Goal: Communication & Community: Answer question/provide support

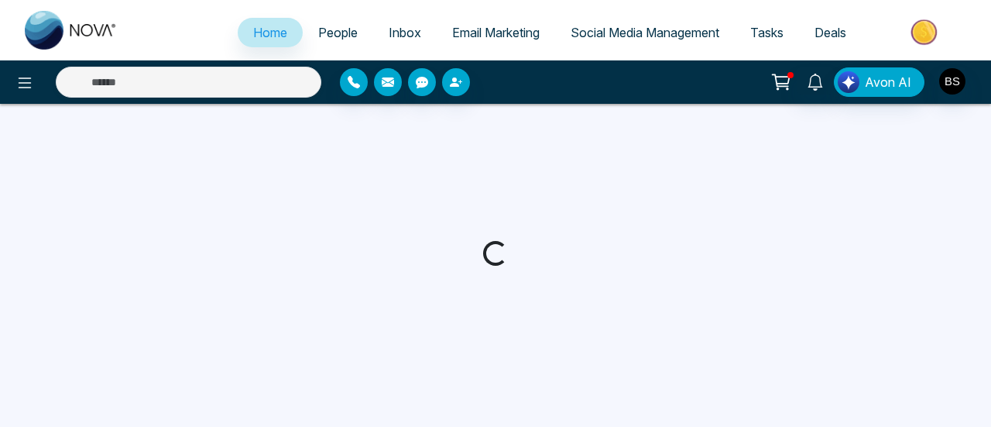
select select "*"
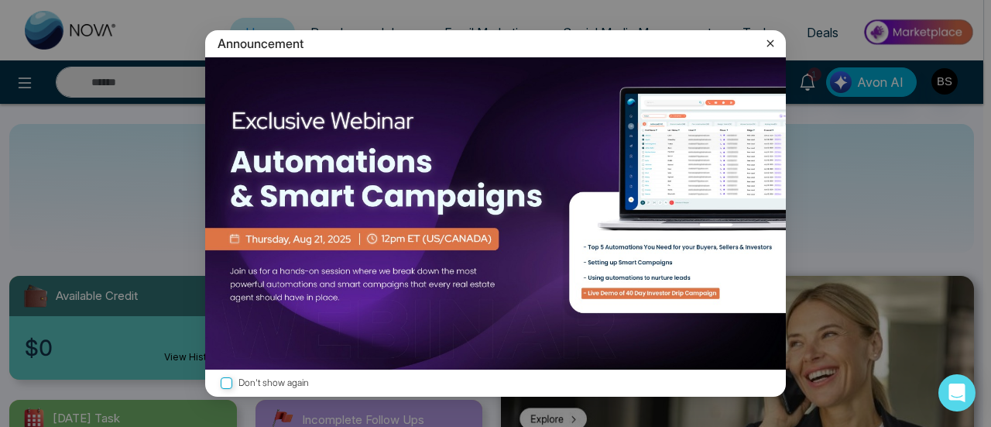
click at [765, 46] on icon at bounding box center [770, 43] width 15 height 15
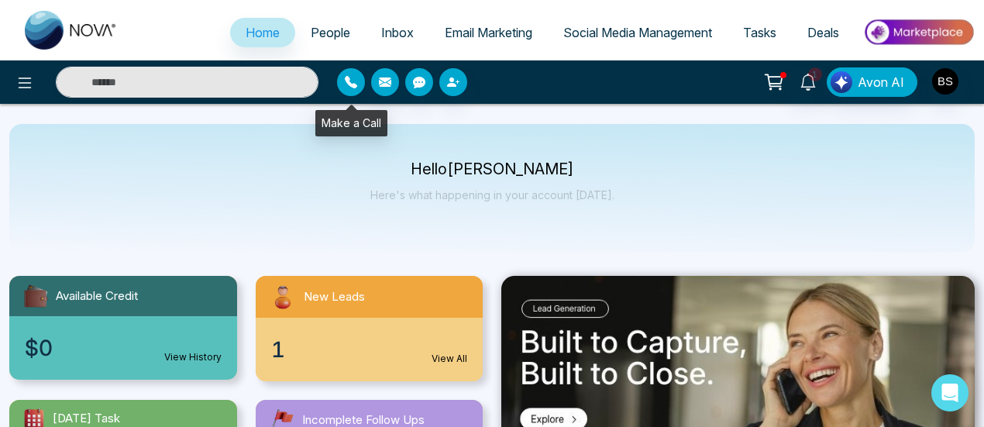
click at [349, 84] on icon "button" at bounding box center [351, 82] width 12 height 12
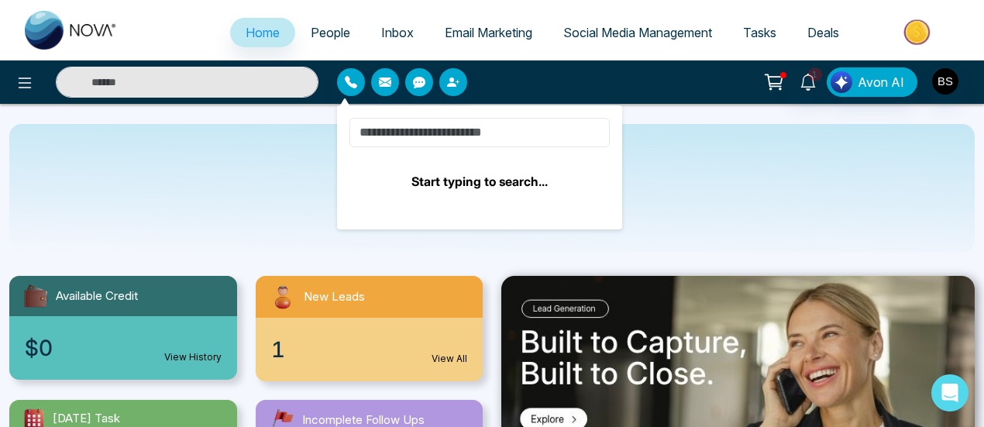
click at [488, 132] on input at bounding box center [479, 132] width 260 height 29
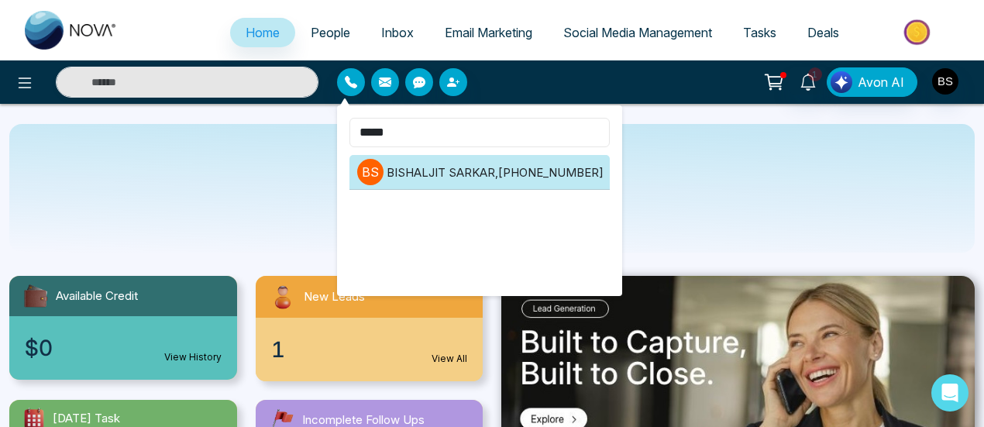
type input "*****"
click at [534, 168] on li "B S [PERSON_NAME] , [PHONE_NUMBER]" at bounding box center [479, 172] width 260 height 35
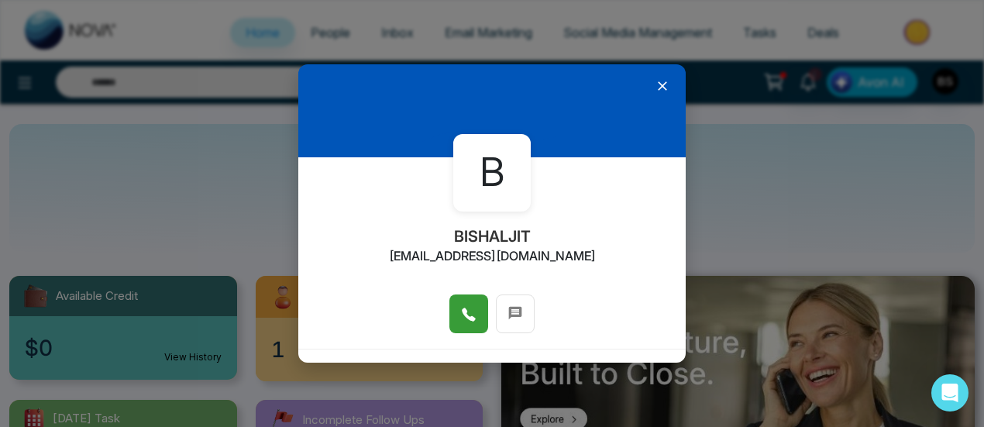
click at [469, 320] on icon at bounding box center [468, 314] width 13 height 13
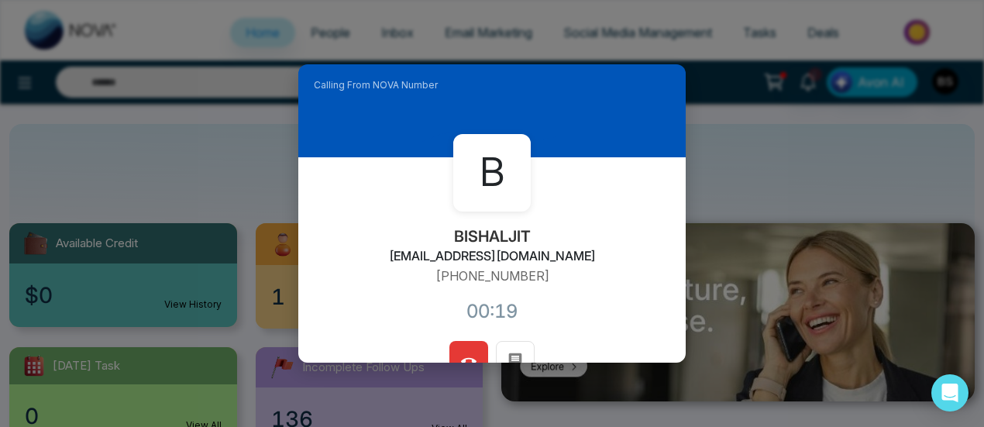
scroll to position [77, 0]
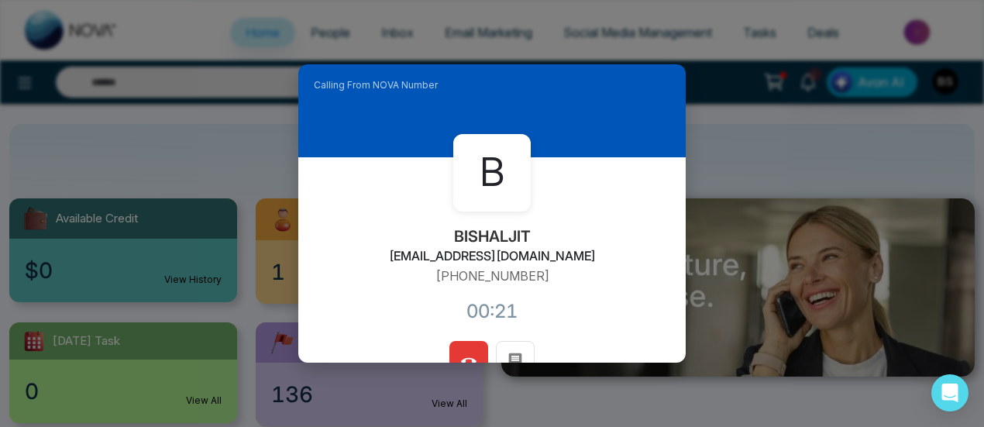
click at [477, 348] on button at bounding box center [468, 360] width 39 height 39
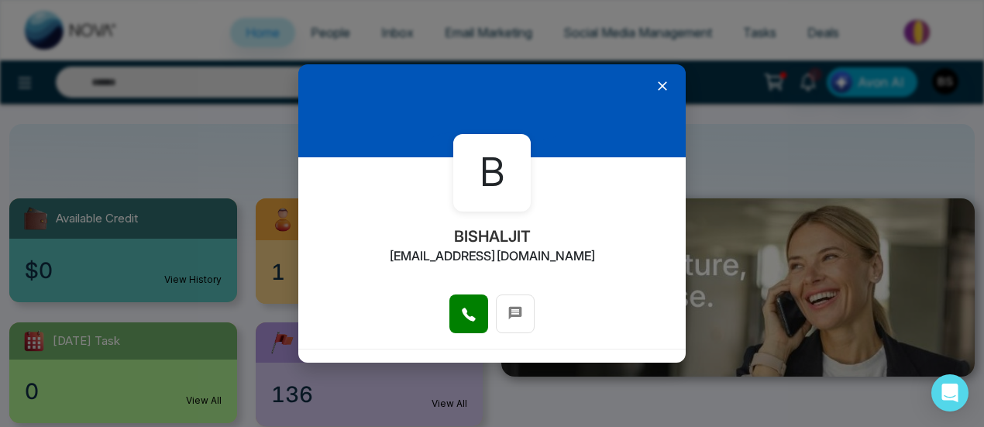
click at [658, 81] on icon at bounding box center [661, 85] width 15 height 15
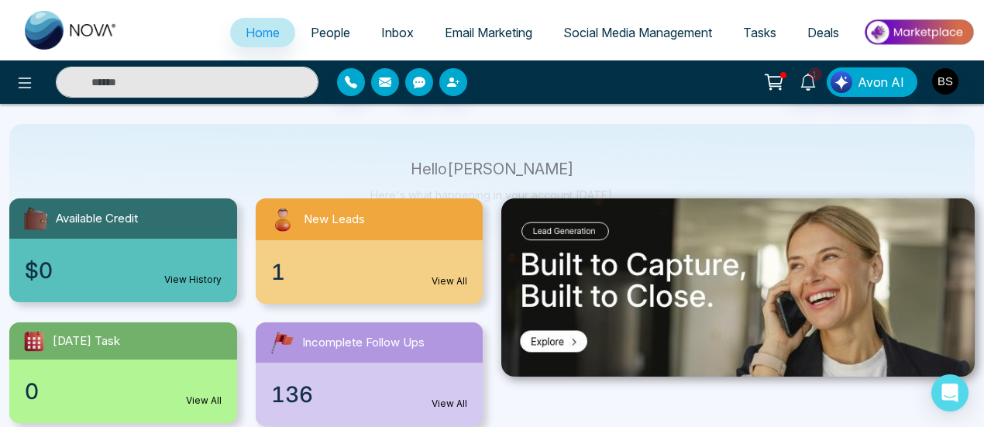
click at [386, 87] on icon "button" at bounding box center [385, 82] width 12 height 12
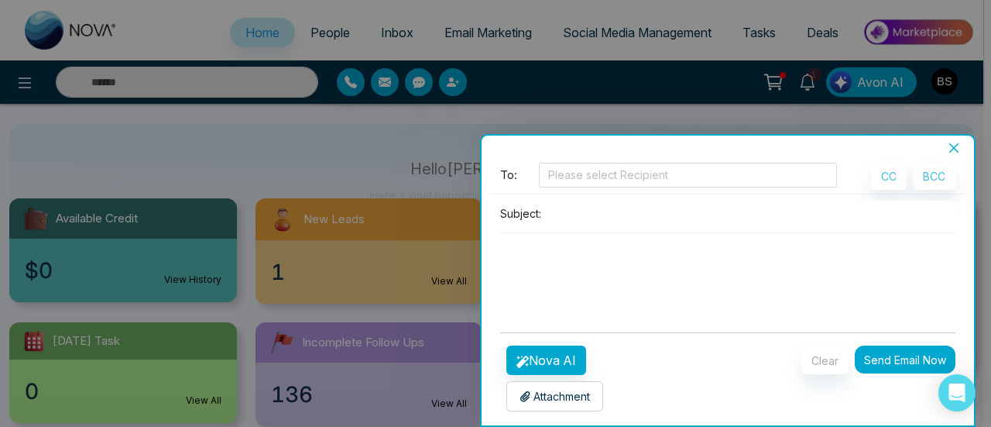
click at [613, 190] on div "To: Please select Recipient" at bounding box center [668, 178] width 337 height 31
click at [606, 184] on div at bounding box center [688, 175] width 290 height 19
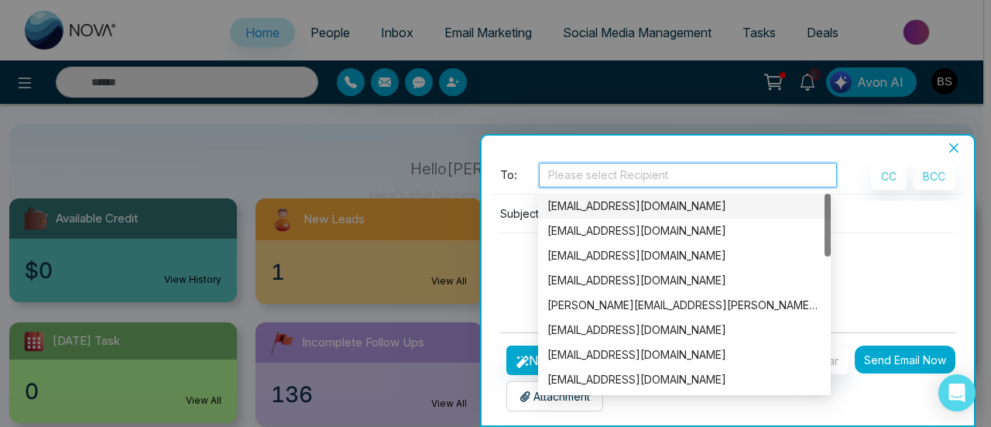
click at [610, 201] on div "[EMAIL_ADDRESS][DOMAIN_NAME]" at bounding box center [685, 205] width 274 height 17
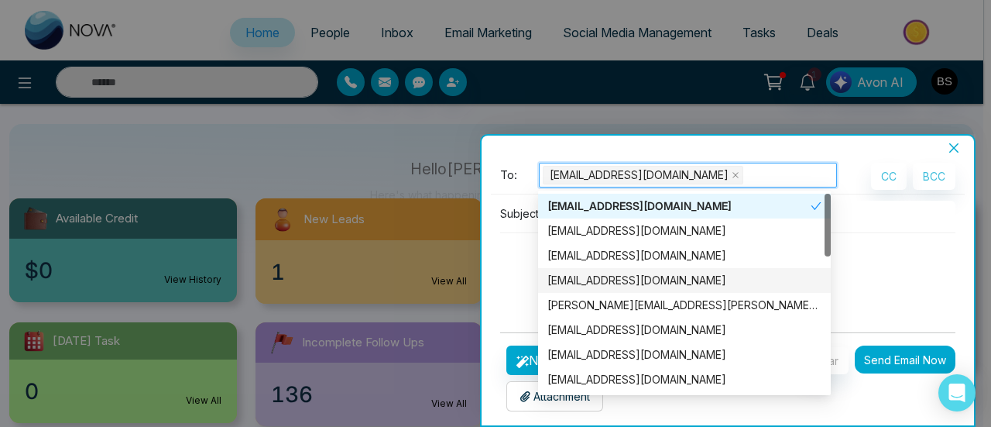
click at [878, 295] on textarea at bounding box center [727, 270] width 455 height 74
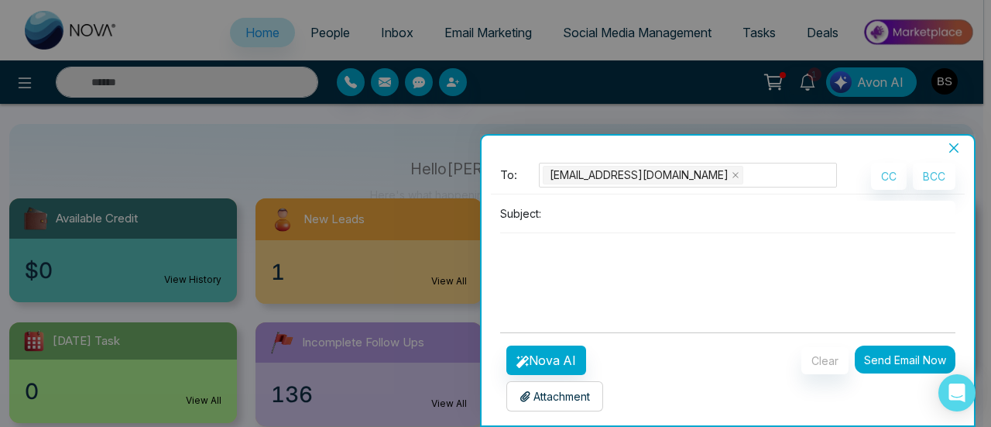
click at [630, 214] on input at bounding box center [752, 214] width 408 height 26
type input "****"
click at [892, 355] on button "Send Email Now" at bounding box center [905, 359] width 101 height 28
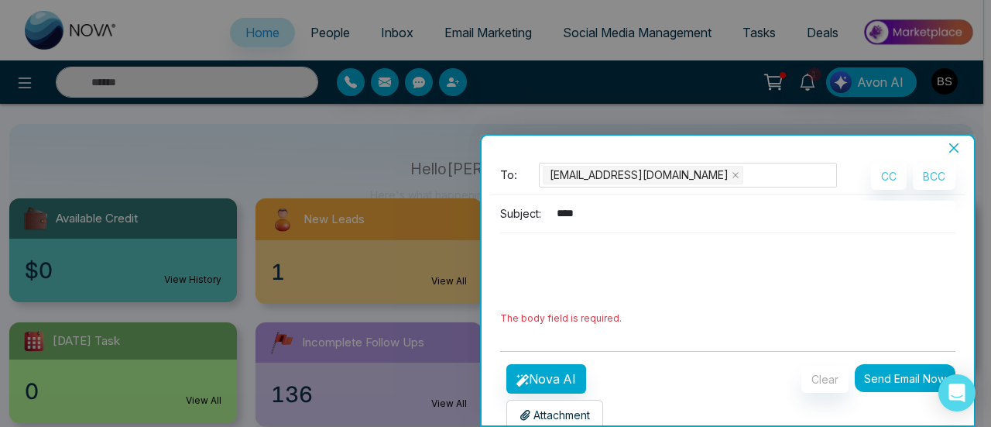
click at [658, 294] on textarea at bounding box center [727, 270] width 455 height 74
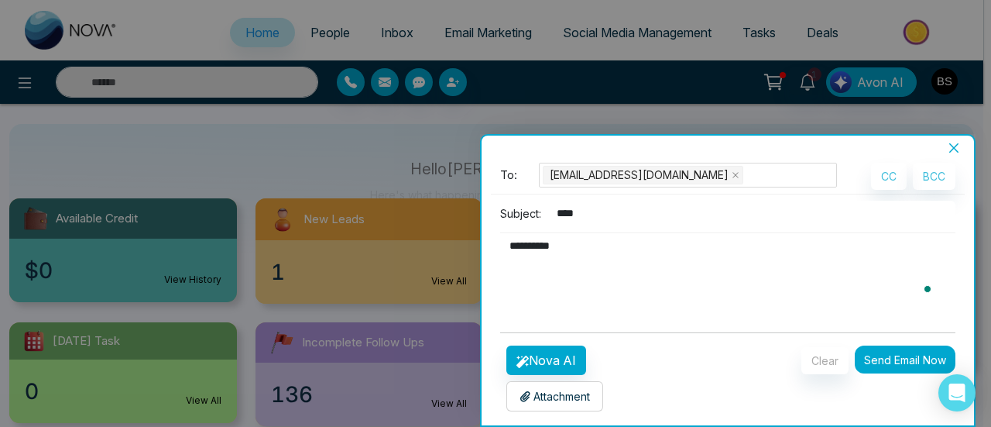
type textarea "**********"
click at [906, 355] on button "Send Email Now" at bounding box center [905, 359] width 101 height 28
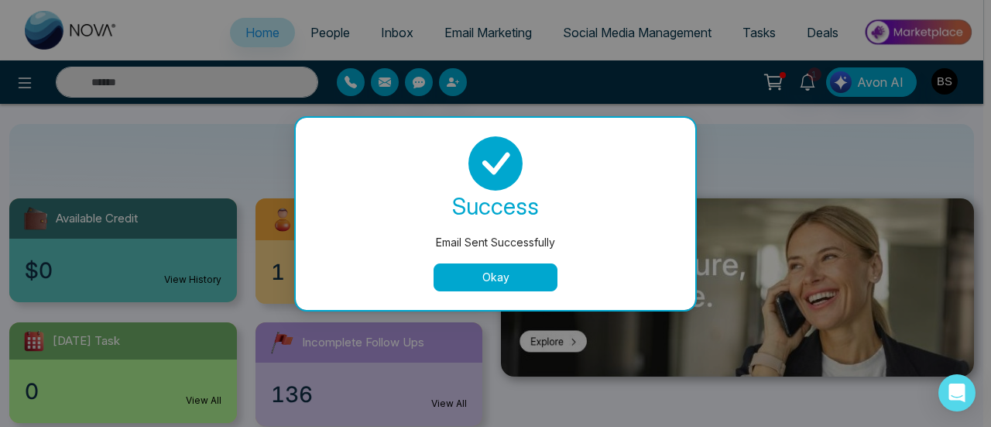
click at [510, 269] on button "Okay" at bounding box center [496, 277] width 124 height 28
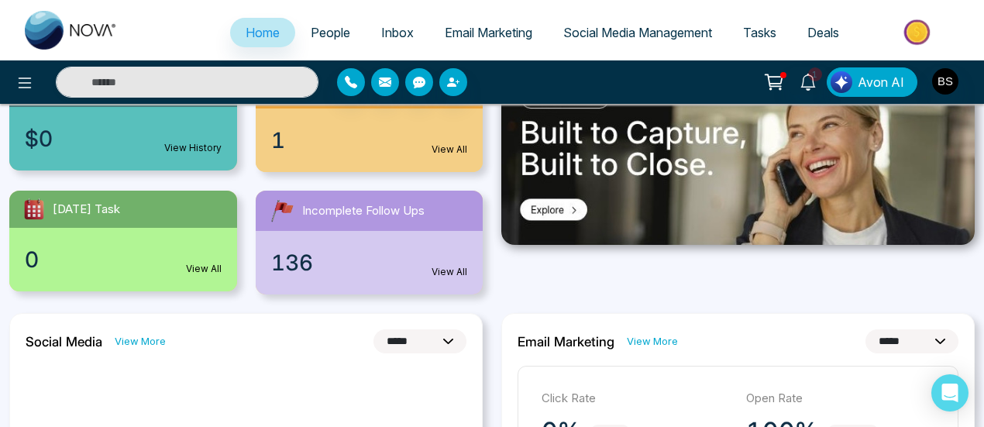
scroll to position [232, 0]
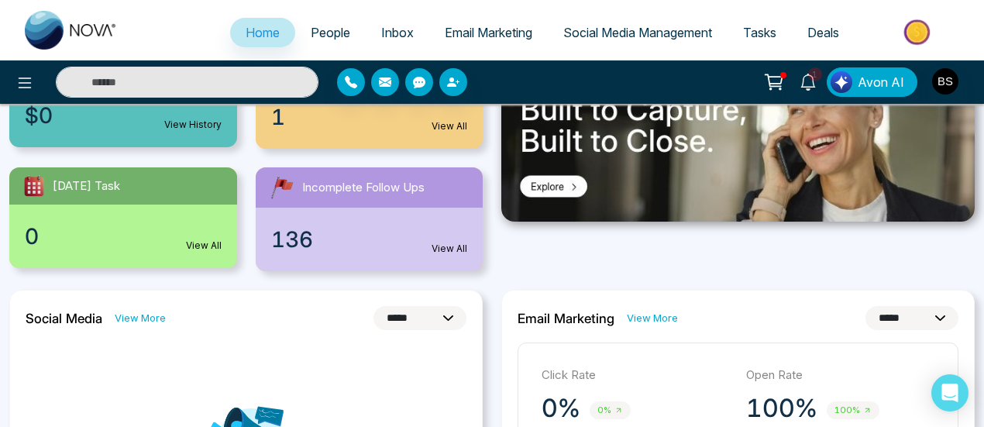
click at [324, 26] on span "People" at bounding box center [330, 32] width 39 height 15
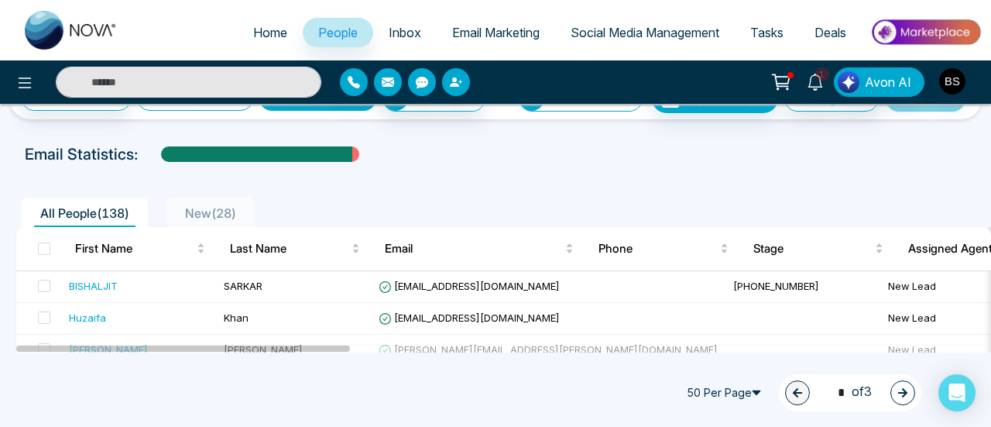
scroll to position [77, 0]
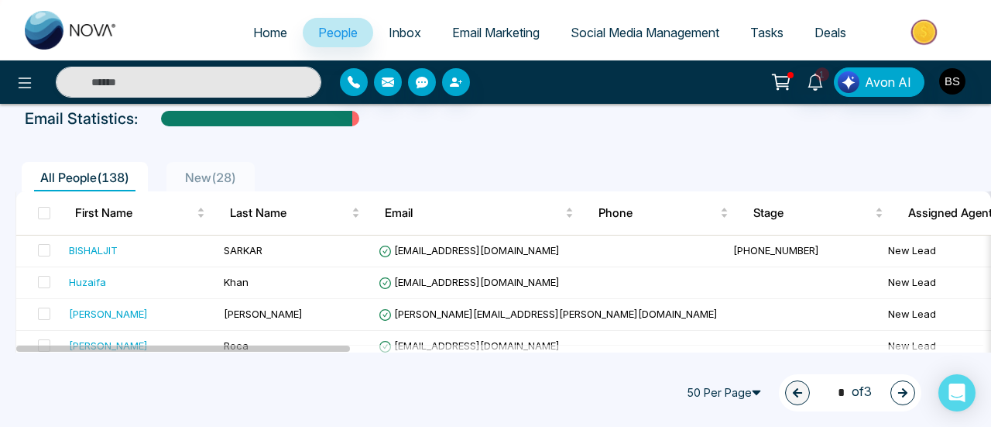
click at [383, 19] on link "Inbox" at bounding box center [405, 32] width 64 height 29
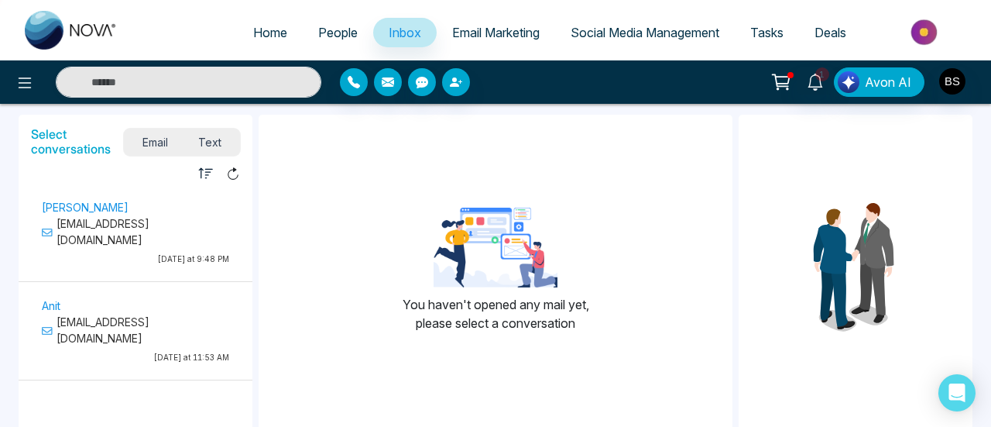
click at [345, 28] on span "People" at bounding box center [337, 32] width 39 height 15
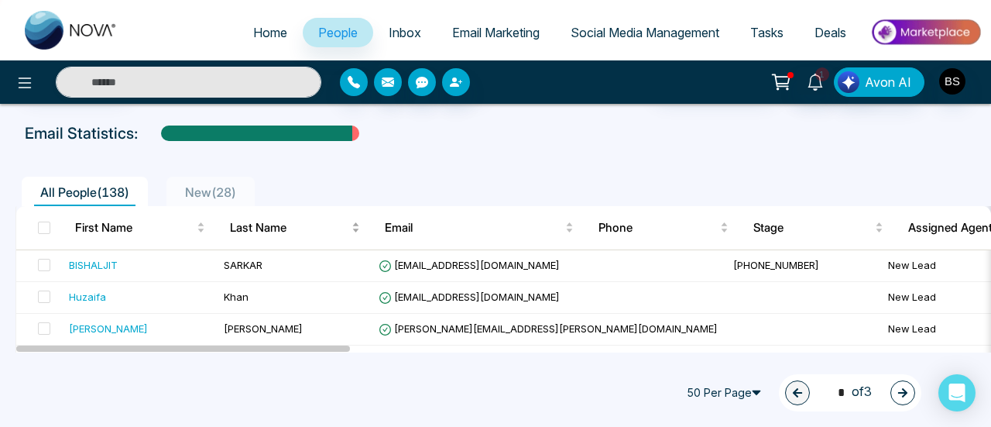
scroll to position [77, 0]
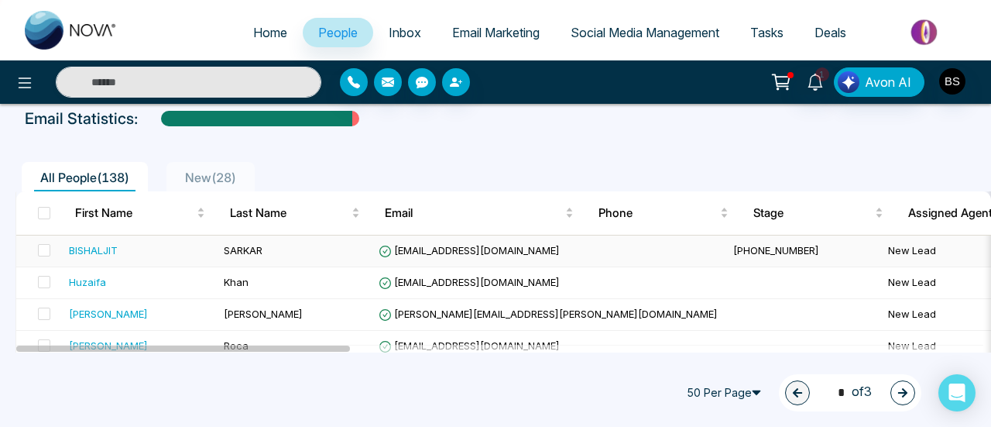
click at [53, 255] on td at bounding box center [39, 251] width 46 height 32
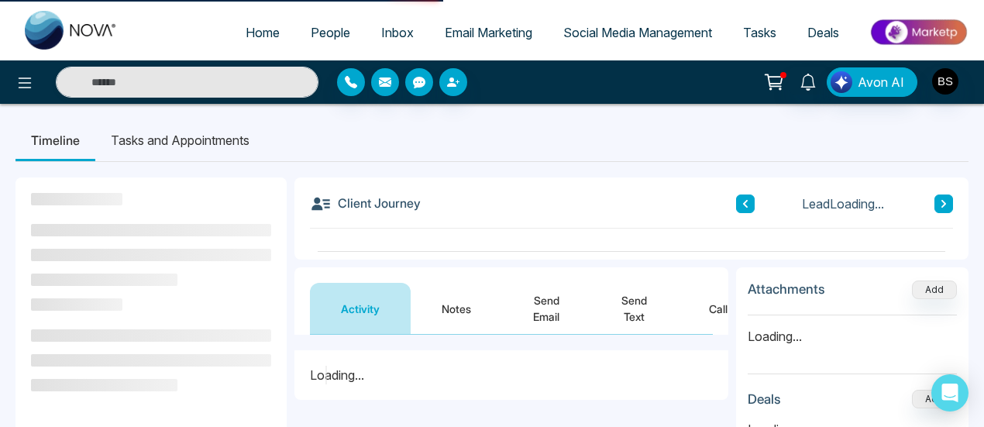
click at [43, 249] on li at bounding box center [151, 255] width 240 height 12
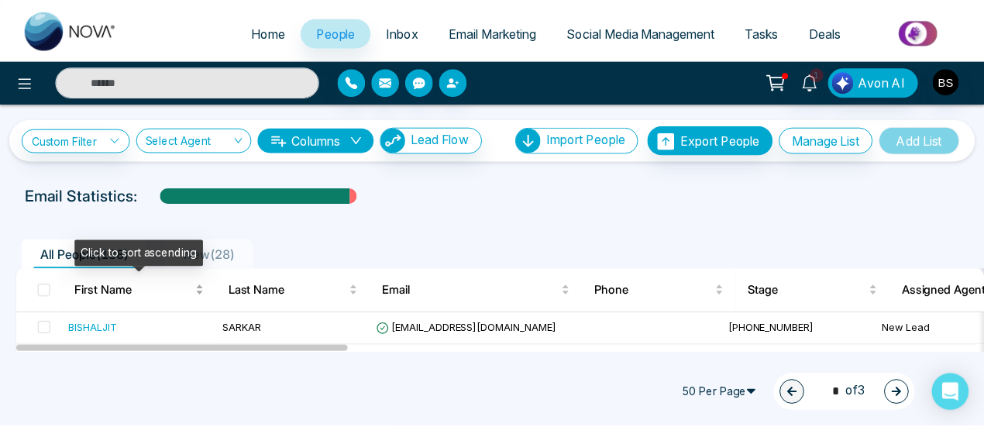
scroll to position [77, 0]
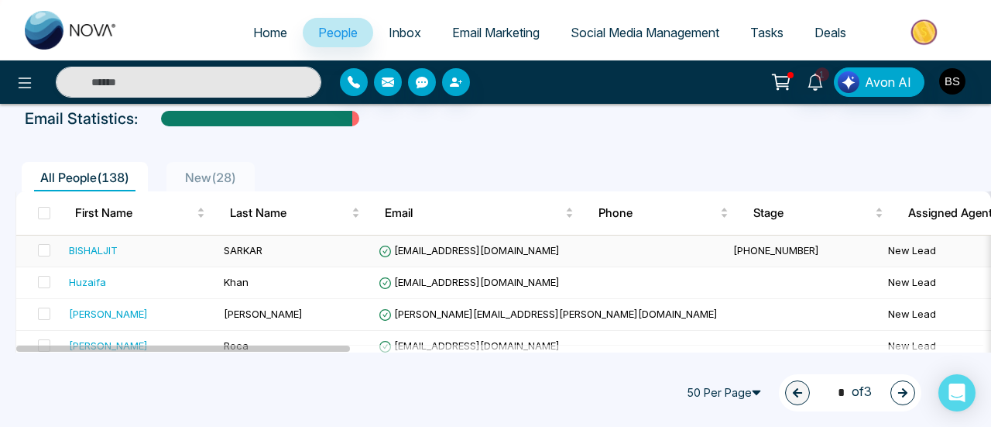
click at [93, 252] on div "BISHALJIT" at bounding box center [93, 249] width 49 height 15
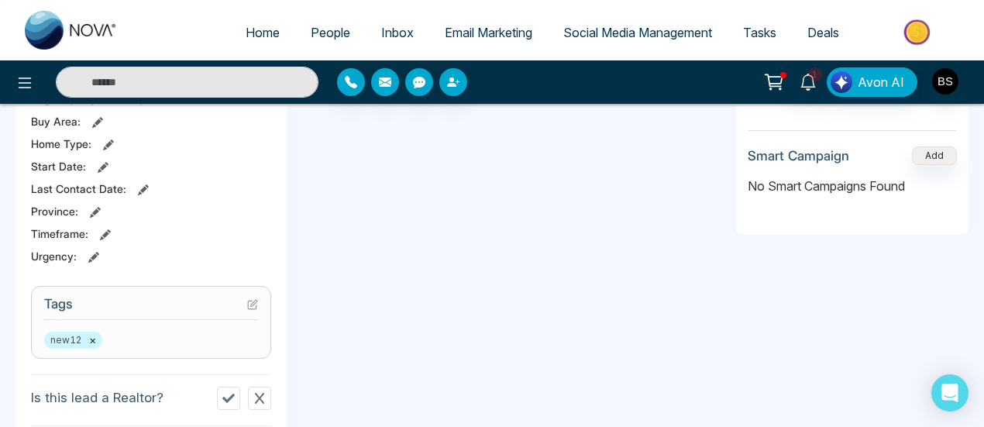
scroll to position [77, 0]
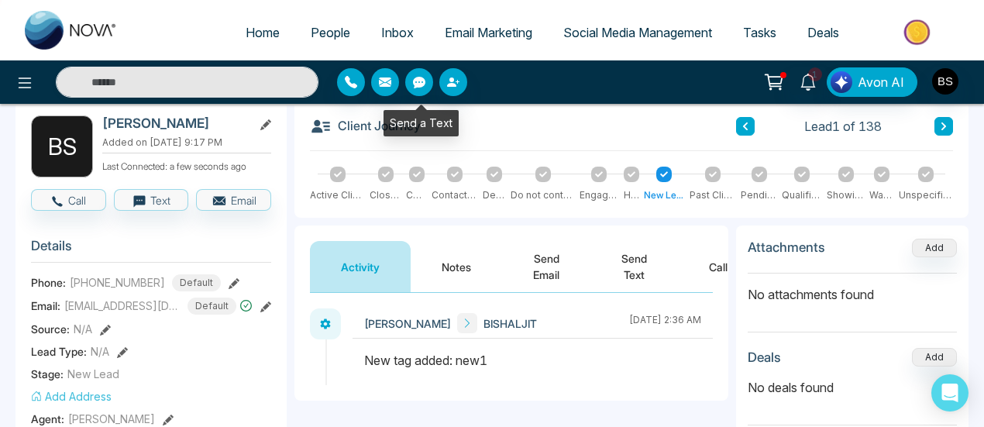
click at [410, 75] on button "button" at bounding box center [419, 82] width 28 height 28
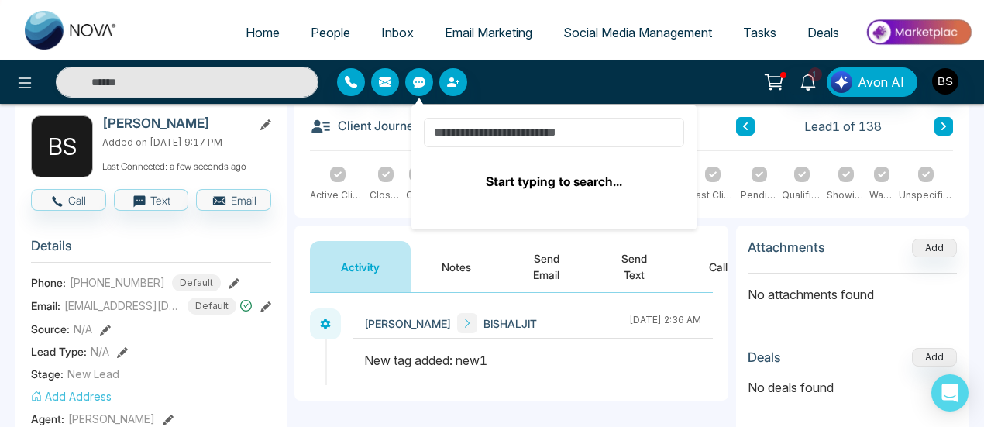
click at [562, 132] on input at bounding box center [554, 132] width 260 height 29
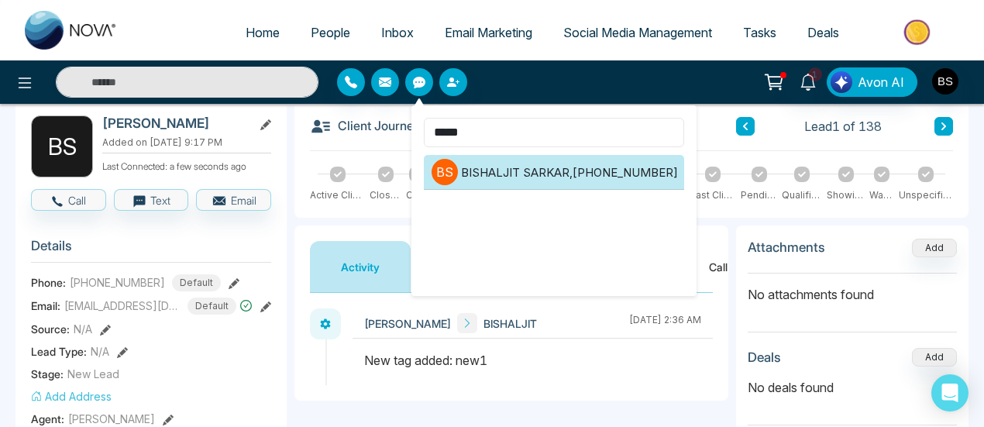
type input "*****"
click at [621, 173] on li "B S [PERSON_NAME] , [PHONE_NUMBER]" at bounding box center [554, 172] width 260 height 35
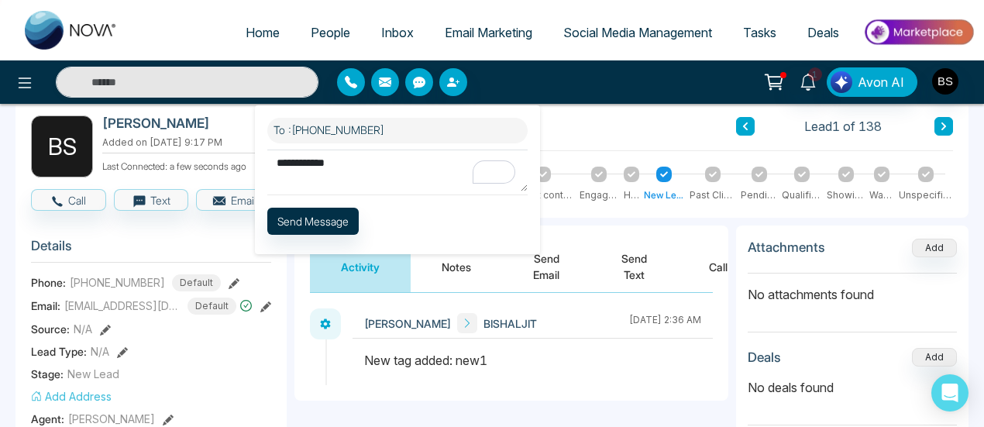
type textarea "**********"
click at [330, 214] on button "Send Message" at bounding box center [312, 221] width 91 height 27
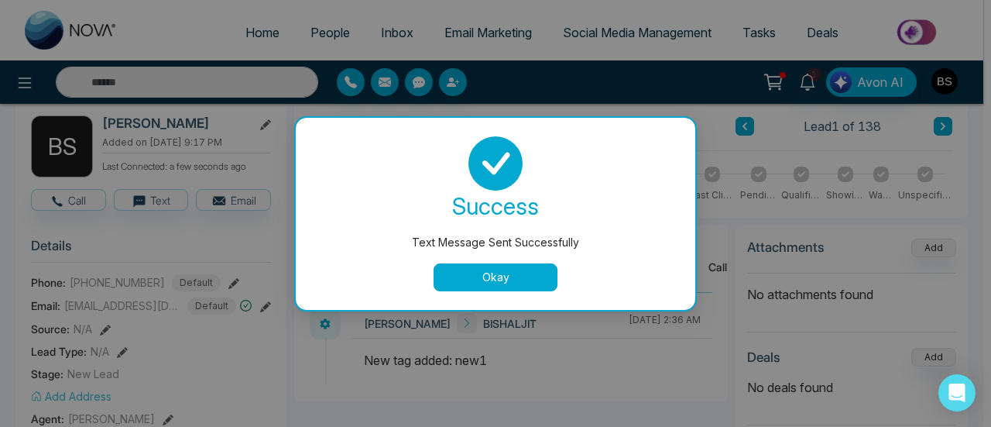
click at [459, 272] on button "Okay" at bounding box center [496, 277] width 124 height 28
